Goal: Task Accomplishment & Management: Use online tool/utility

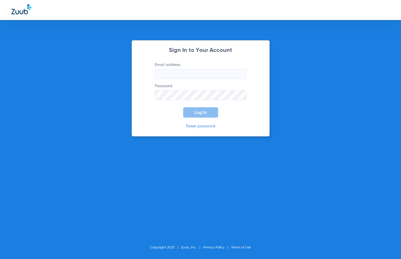
type input "[PERSON_NAME][EMAIL_ADDRESS][DOMAIN_NAME]"
click at [192, 109] on button "Log In" at bounding box center [200, 112] width 35 height 10
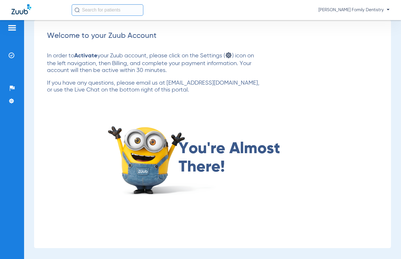
drag, startPoint x: 315, startPoint y: 46, endPoint x: 213, endPoint y: 26, distance: 104.0
click at [315, 46] on div "Welcome to your Zuub Account In order to Activate your Zuub account, please cli…" at bounding box center [212, 134] width 357 height 228
click at [12, 56] on img at bounding box center [12, 55] width 6 height 6
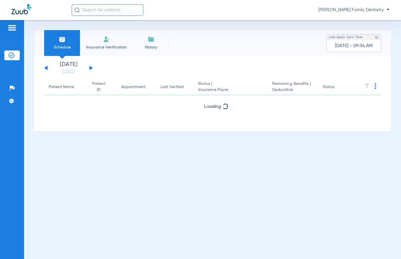
click at [109, 44] on li "Insurance Verification" at bounding box center [106, 43] width 53 height 26
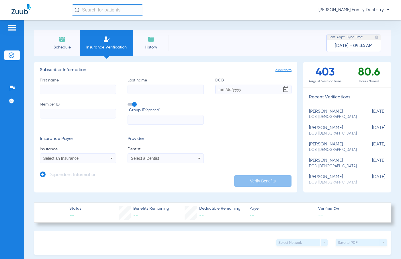
drag, startPoint x: 179, startPoint y: 90, endPoint x: 158, endPoint y: 90, distance: 21.5
click at [179, 90] on input "Last name" at bounding box center [165, 89] width 76 height 10
click at [94, 90] on input "First name" at bounding box center [78, 89] width 76 height 10
type input "[PERSON_NAME]"
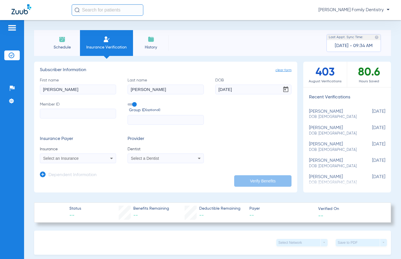
type input "[DATE]"
click at [57, 110] on input "Member ID" at bounding box center [78, 114] width 76 height 10
click at [168, 123] on input "text" at bounding box center [165, 120] width 76 height 10
click at [80, 116] on input "Member ID Required" at bounding box center [78, 114] width 76 height 10
type input "306728067"
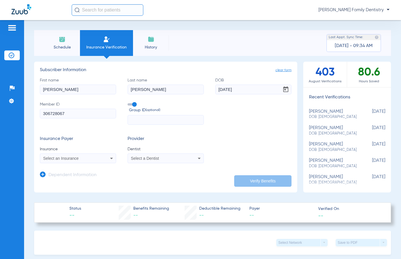
click at [77, 157] on span "Select an Insurance" at bounding box center [61, 158] width 36 height 5
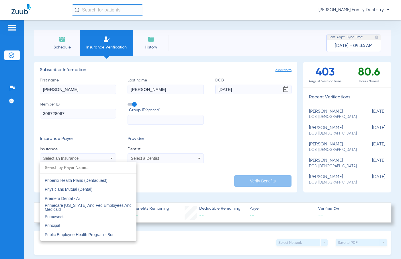
scroll to position [3035, 0]
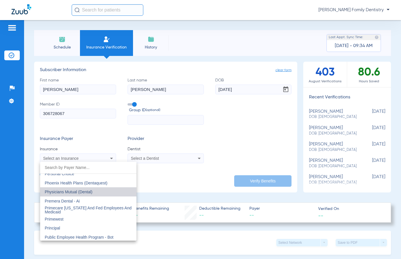
click at [110, 192] on mat-option "Physicians Mutual (Dental)" at bounding box center [88, 191] width 96 height 9
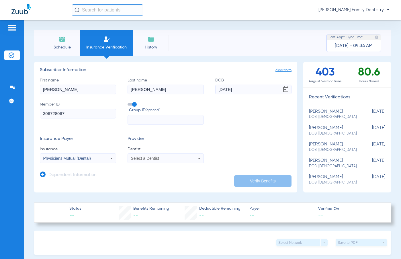
click at [152, 158] on span "Select a Dentist" at bounding box center [145, 158] width 28 height 5
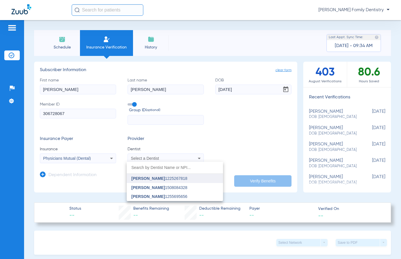
click at [147, 178] on span "[PERSON_NAME]" at bounding box center [148, 178] width 34 height 5
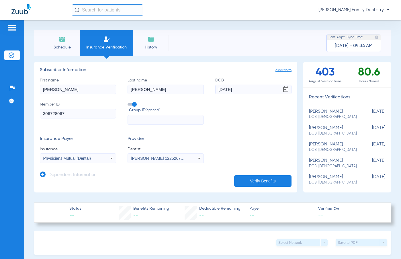
click at [240, 178] on button "Verify Benefits" at bounding box center [262, 180] width 57 height 11
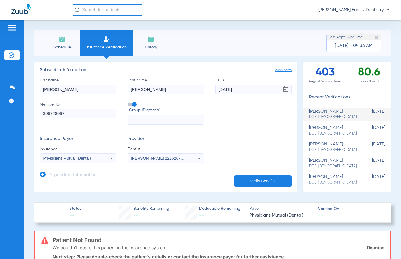
click at [75, 157] on span "Physicians Mutual (Dental)" at bounding box center [67, 158] width 48 height 5
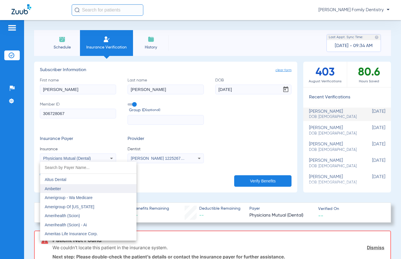
scroll to position [172, 0]
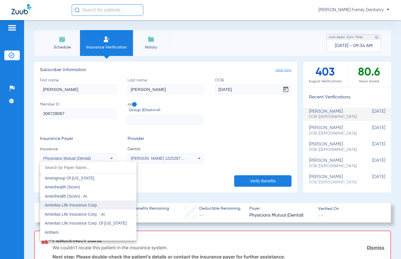
click at [103, 203] on mat-option "Ameritas Life Insurance Corp." at bounding box center [88, 204] width 96 height 9
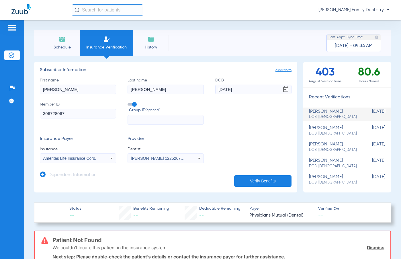
click at [256, 178] on button "Verify Benefits" at bounding box center [262, 180] width 57 height 11
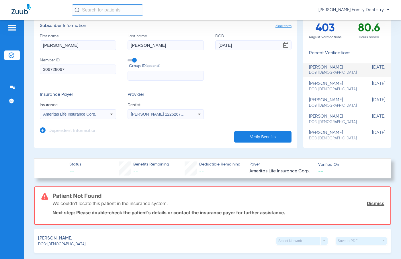
scroll to position [0, 0]
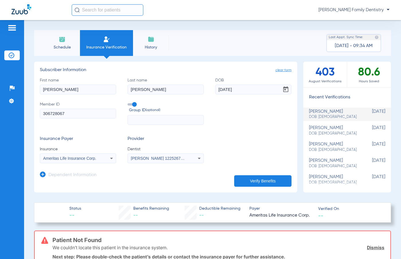
drag, startPoint x: 69, startPoint y: 88, endPoint x: -81, endPoint y: 88, distance: 149.5
click at [0, 88] on html "[PERSON_NAME] Family Dentistry Patients Insurance Verification Setup Help Cente…" at bounding box center [200, 129] width 401 height 259
type input "[PERSON_NAME]"
drag, startPoint x: 243, startPoint y: 90, endPoint x: 131, endPoint y: 92, distance: 112.6
click at [159, 98] on div "First name [PERSON_NAME] Last name [PERSON_NAME] DOB [DEMOGRAPHIC_DATA] Member …" at bounding box center [165, 101] width 251 height 48
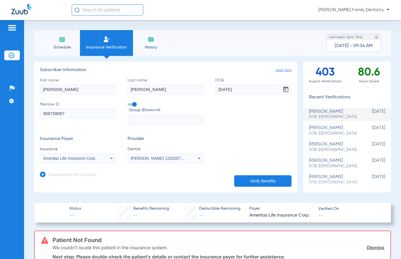
type input "[DATE]"
drag, startPoint x: 75, startPoint y: 115, endPoint x: -91, endPoint y: 127, distance: 166.0
click at [0, 127] on html "[PERSON_NAME] Family Dentistry Patients Insurance Verification Setup Help Cente…" at bounding box center [200, 129] width 401 height 259
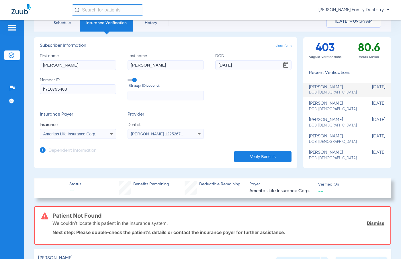
scroll to position [57, 0]
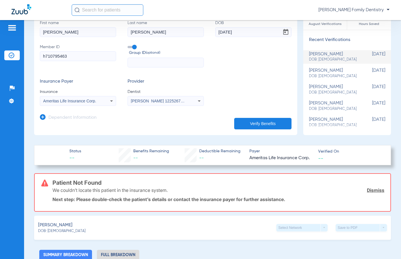
type input "h710795463"
click at [243, 126] on button "Verify Benefits" at bounding box center [262, 123] width 57 height 11
click at [106, 101] on div "Ameritas Life Insurance Corp." at bounding box center [78, 100] width 76 height 7
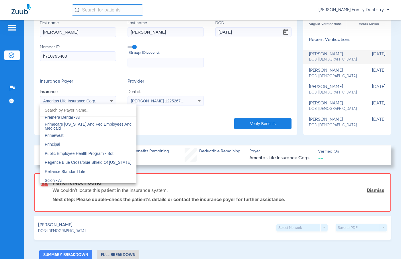
scroll to position [3033, 0]
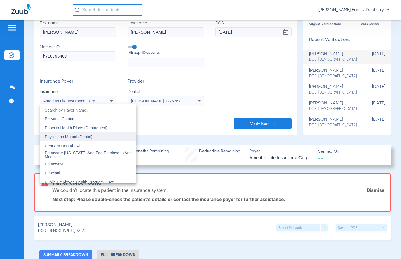
click at [92, 137] on span "Physicians Mutual (Dental)" at bounding box center [69, 136] width 48 height 5
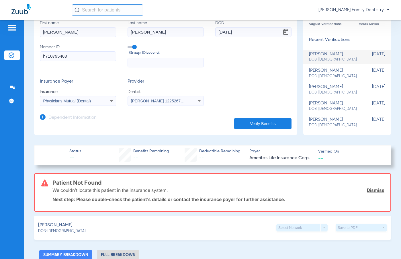
click at [270, 119] on button "Verify Benefits" at bounding box center [262, 123] width 57 height 11
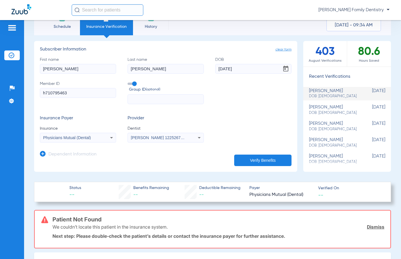
scroll to position [0, 0]
